Goal: Information Seeking & Learning: Learn about a topic

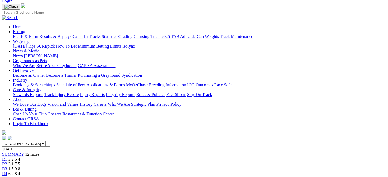
scroll to position [35, 0]
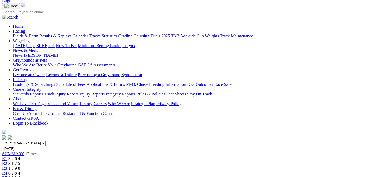
click at [7, 176] on span "R5" at bounding box center [4, 178] width 5 height 5
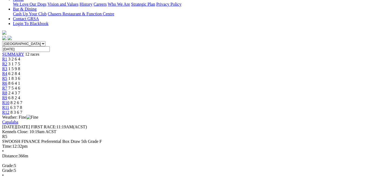
scroll to position [135, 0]
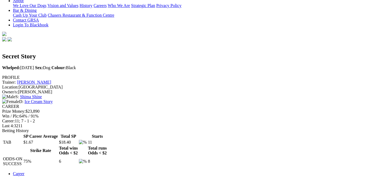
scroll to position [156, 0]
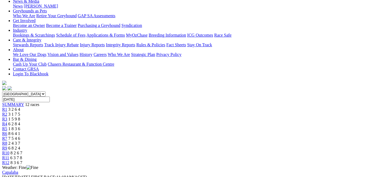
scroll to position [94, 0]
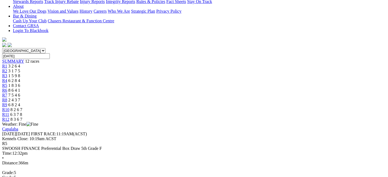
scroll to position [141, 0]
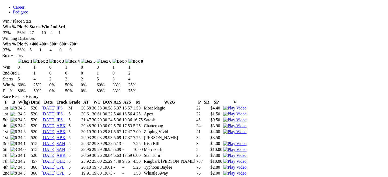
scroll to position [300, 0]
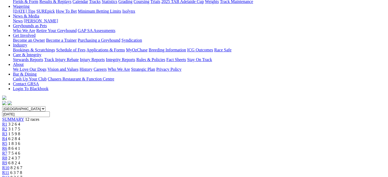
scroll to position [72, 0]
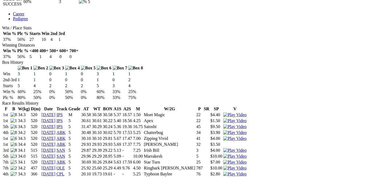
scroll to position [292, 0]
